Goal: Browse casually: Explore the website without a specific task or goal

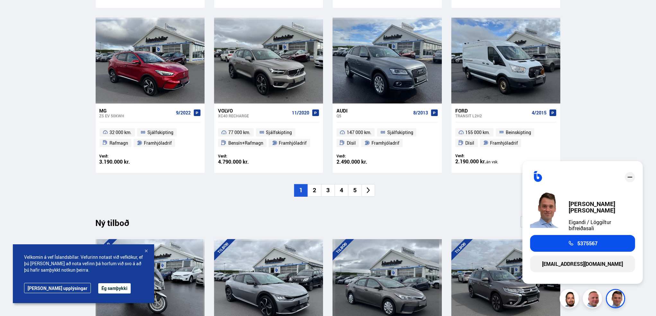
scroll to position [482, 0]
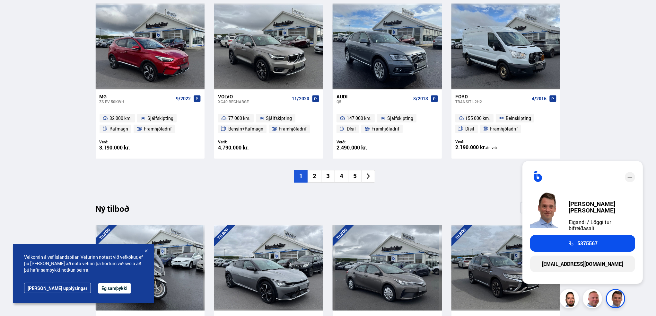
click at [631, 178] on icon "close" at bounding box center [630, 177] width 8 height 8
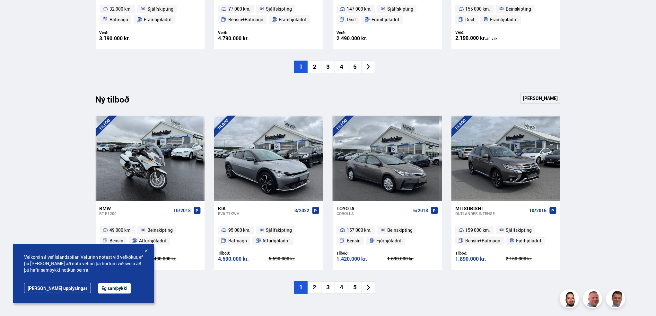
scroll to position [610, 0]
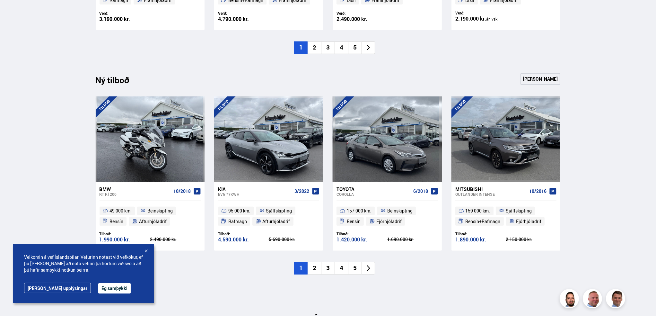
click at [147, 250] on div at bounding box center [146, 251] width 6 height 6
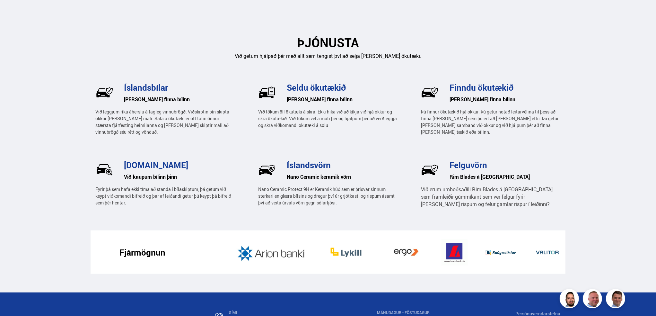
scroll to position [899, 0]
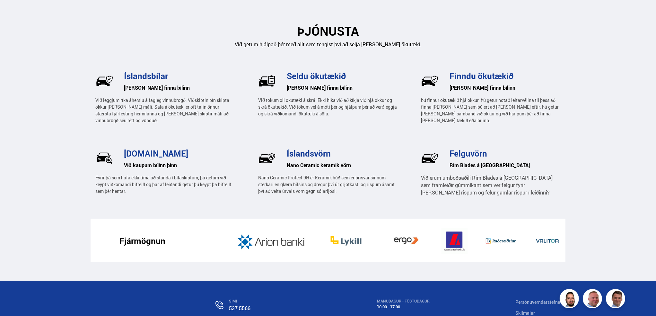
click at [462, 165] on h6 "Rim Blades á [GEOGRAPHIC_DATA]" at bounding box center [505, 165] width 111 height 10
drag, startPoint x: 452, startPoint y: 185, endPoint x: 445, endPoint y: 187, distance: 6.7
click at [450, 185] on span "Við erum umboðsaðili Rim Blades á [GEOGRAPHIC_DATA] sem framleiðir gúmmíkant se…" at bounding box center [487, 185] width 132 height 22
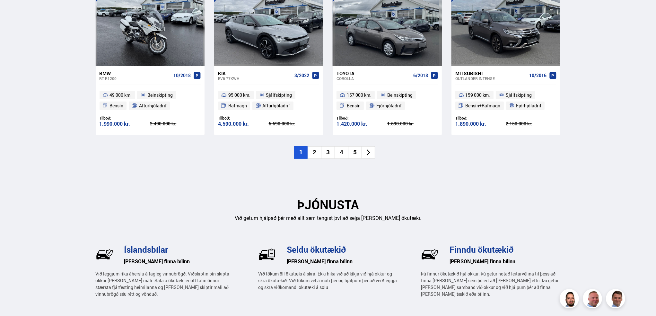
scroll to position [706, 0]
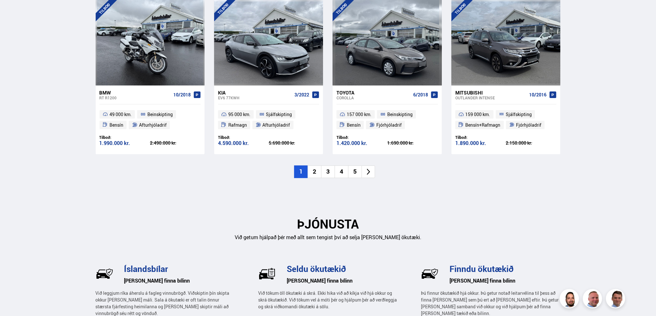
click at [312, 170] on li "2" at bounding box center [314, 171] width 13 height 13
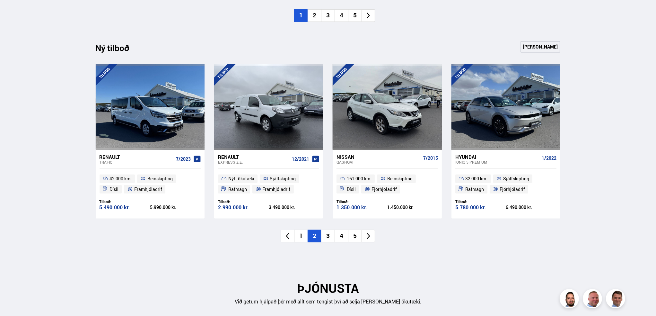
scroll to position [674, 0]
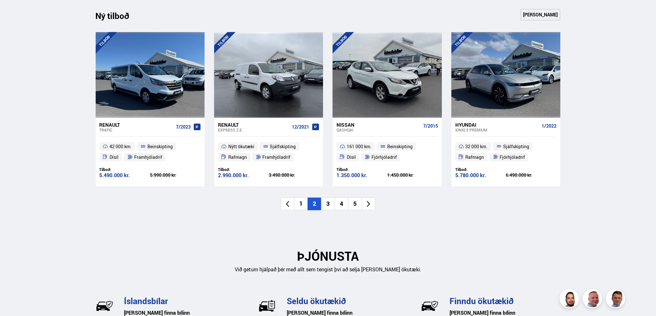
click at [329, 202] on li "3" at bounding box center [327, 203] width 13 height 13
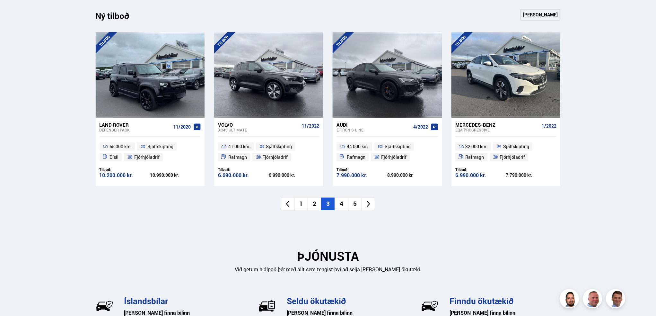
click at [341, 204] on li "4" at bounding box center [341, 203] width 13 height 13
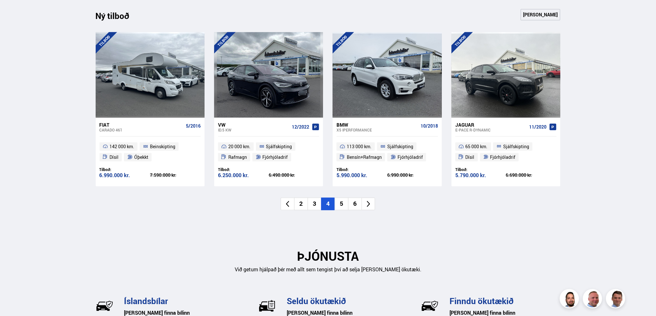
click at [342, 204] on li "5" at bounding box center [341, 203] width 13 height 13
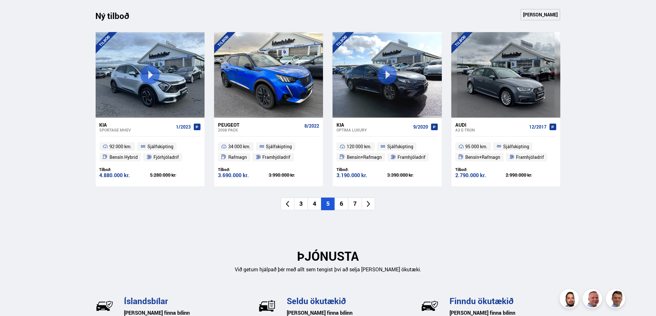
click at [342, 203] on li "6" at bounding box center [341, 203] width 13 height 13
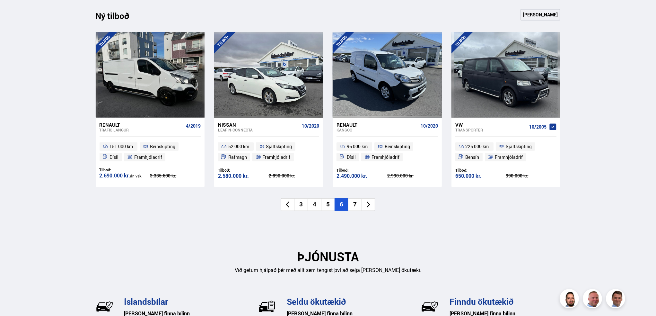
click at [354, 205] on li "7" at bounding box center [354, 204] width 13 height 13
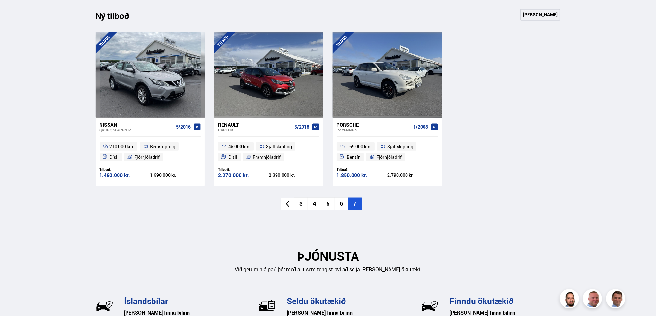
click at [389, 215] on div "Ný tilboð Sjá meira [GEOGRAPHIC_DATA] Nissan Qashqai ACENTA 5/2016 210 000 km. …" at bounding box center [328, 119] width 475 height 220
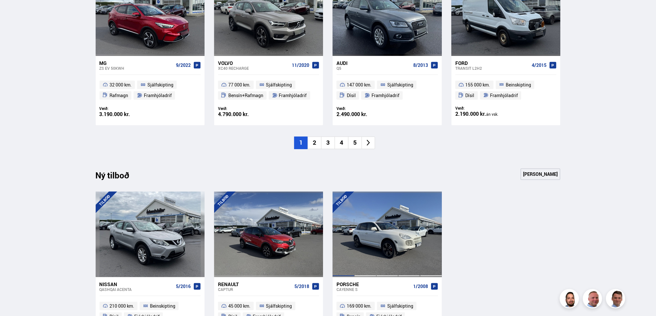
scroll to position [514, 0]
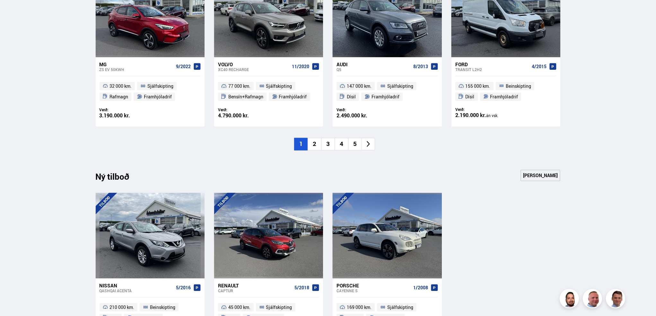
click at [314, 141] on li "2" at bounding box center [314, 144] width 13 height 13
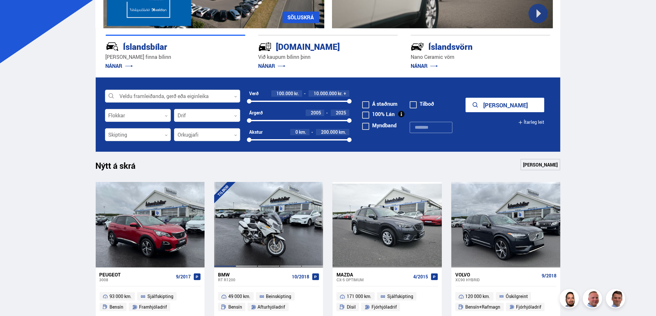
scroll to position [128, 0]
